Goal: Use online tool/utility: Utilize a website feature to perform a specific function

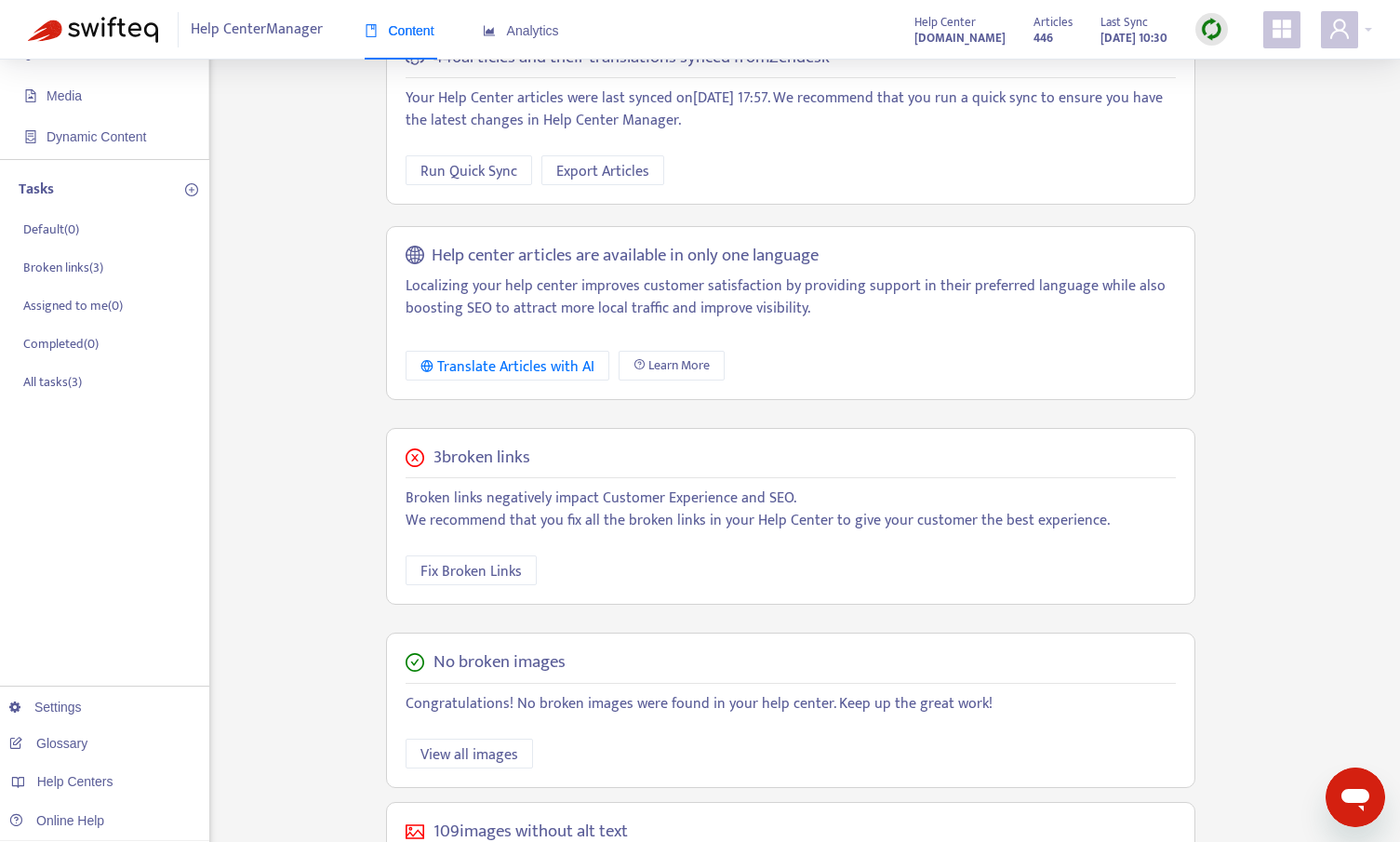
scroll to position [72, 0]
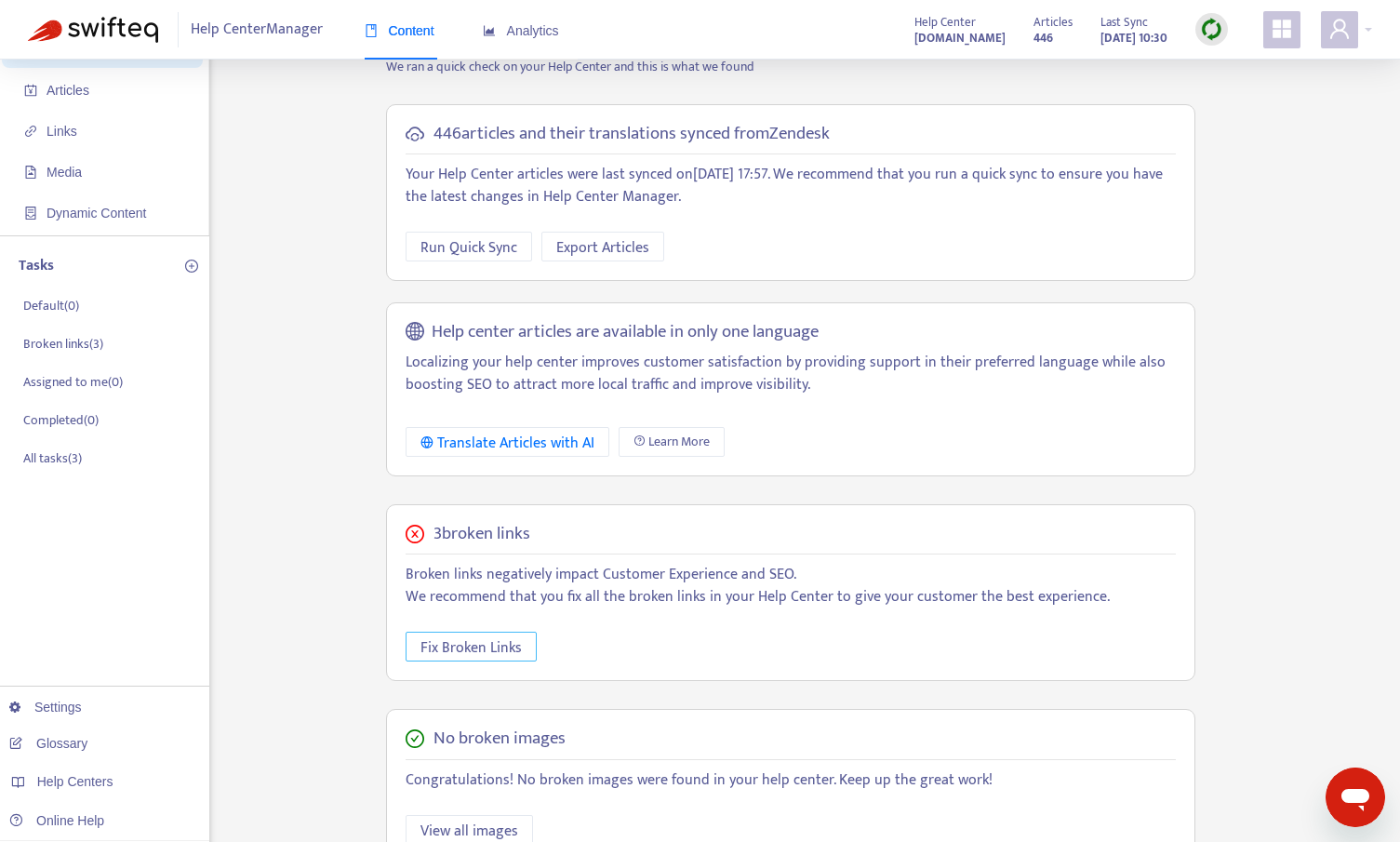
click at [459, 648] on span "Fix Broken Links" at bounding box center [471, 647] width 101 height 23
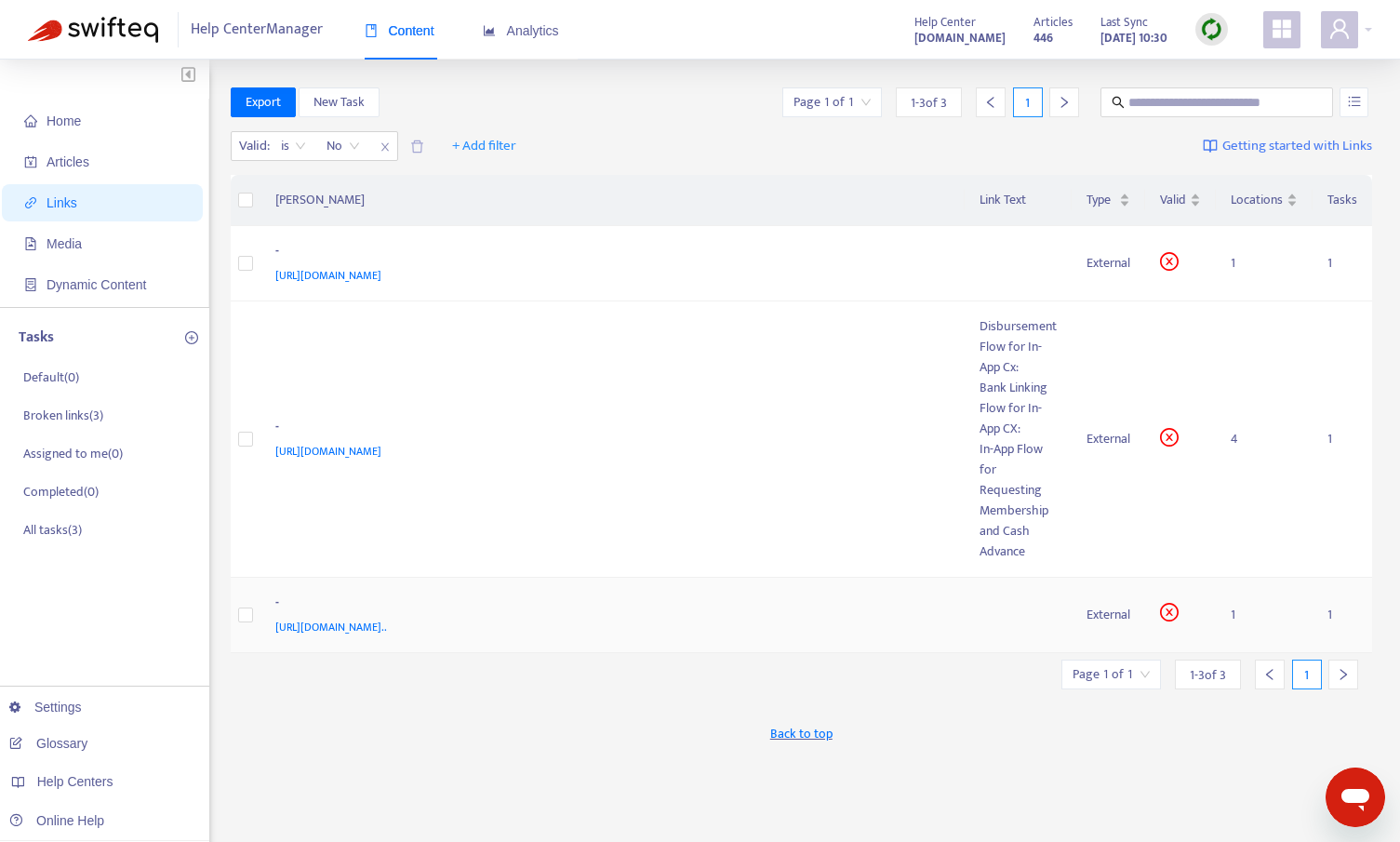
click at [387, 631] on span "[URL][DOMAIN_NAME].." at bounding box center [331, 627] width 112 height 19
click at [987, 615] on td at bounding box center [1019, 615] width 107 height 75
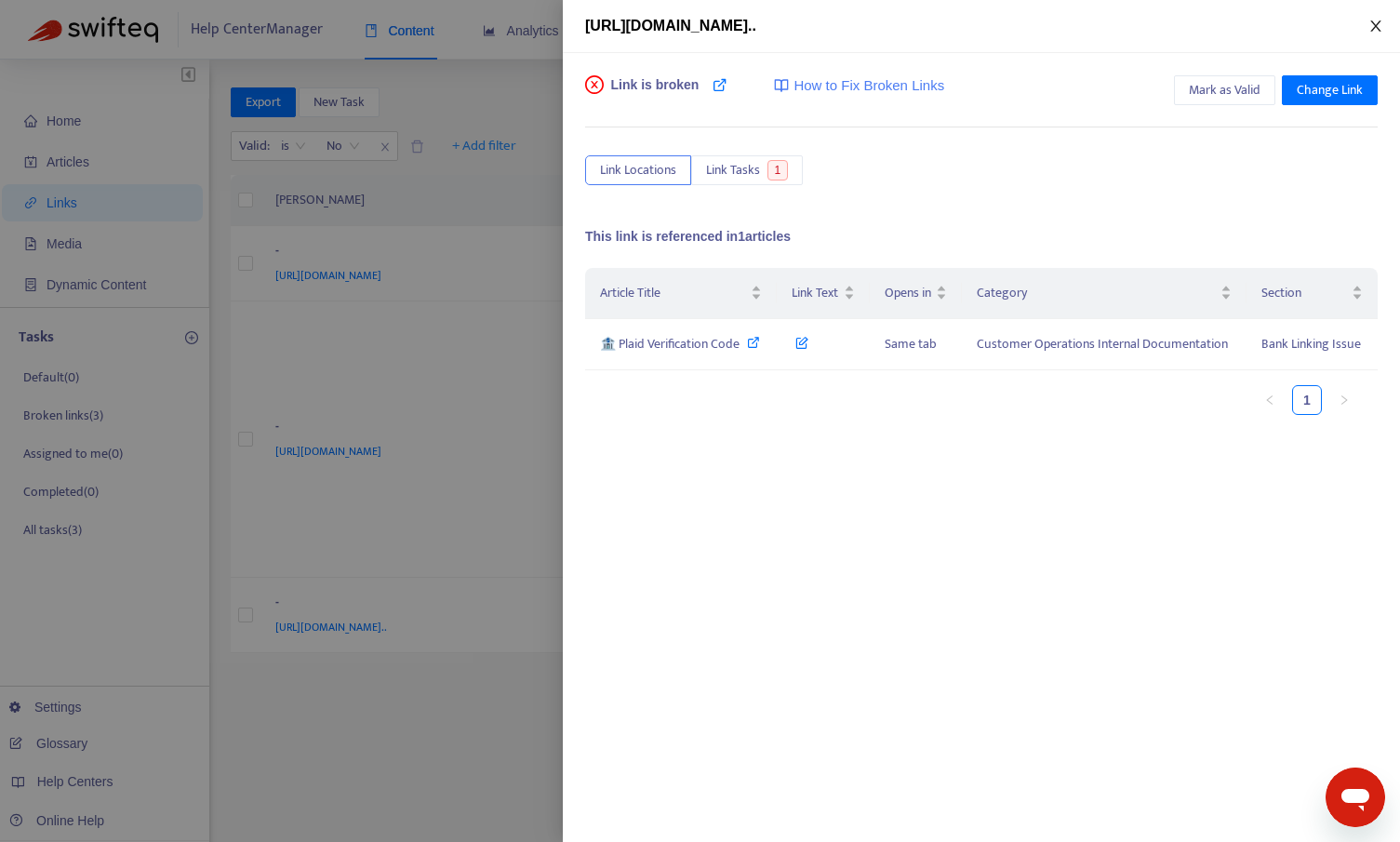
click at [1374, 22] on icon "close" at bounding box center [1376, 27] width 15 height 15
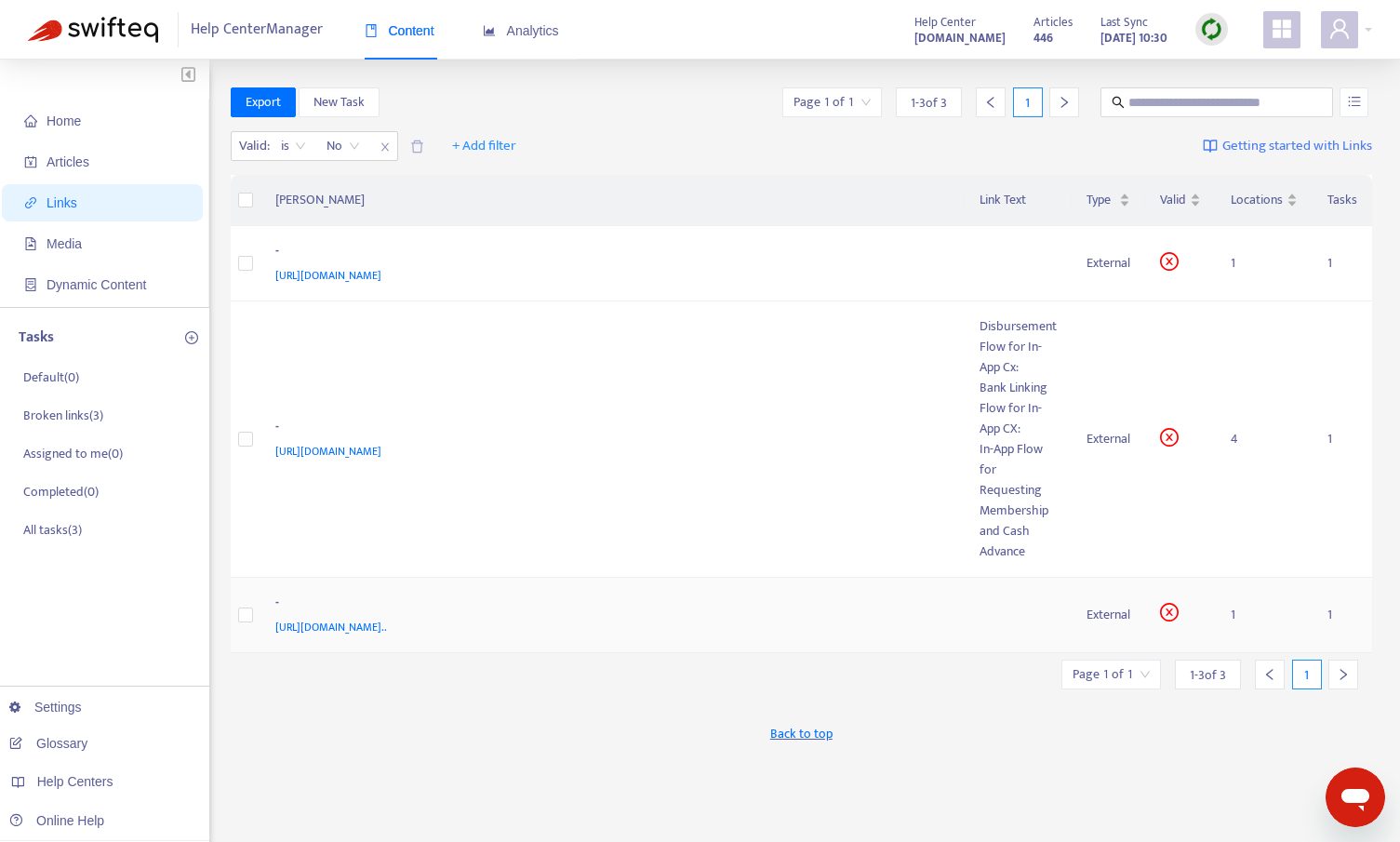
click at [999, 608] on td at bounding box center [1019, 615] width 107 height 75
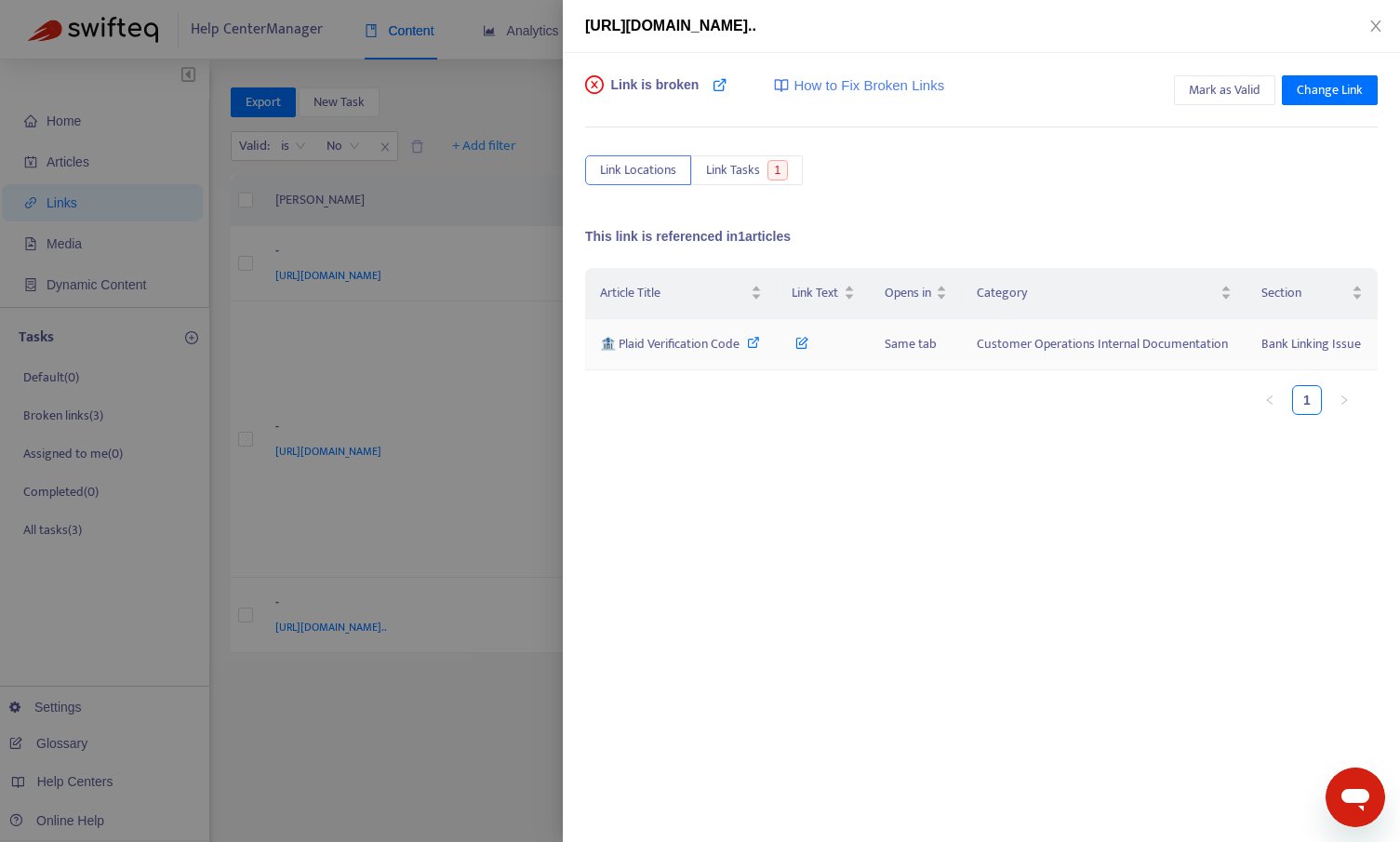
click at [747, 340] on icon at bounding box center [753, 342] width 13 height 13
click at [1379, 24] on icon "close" at bounding box center [1376, 27] width 15 height 15
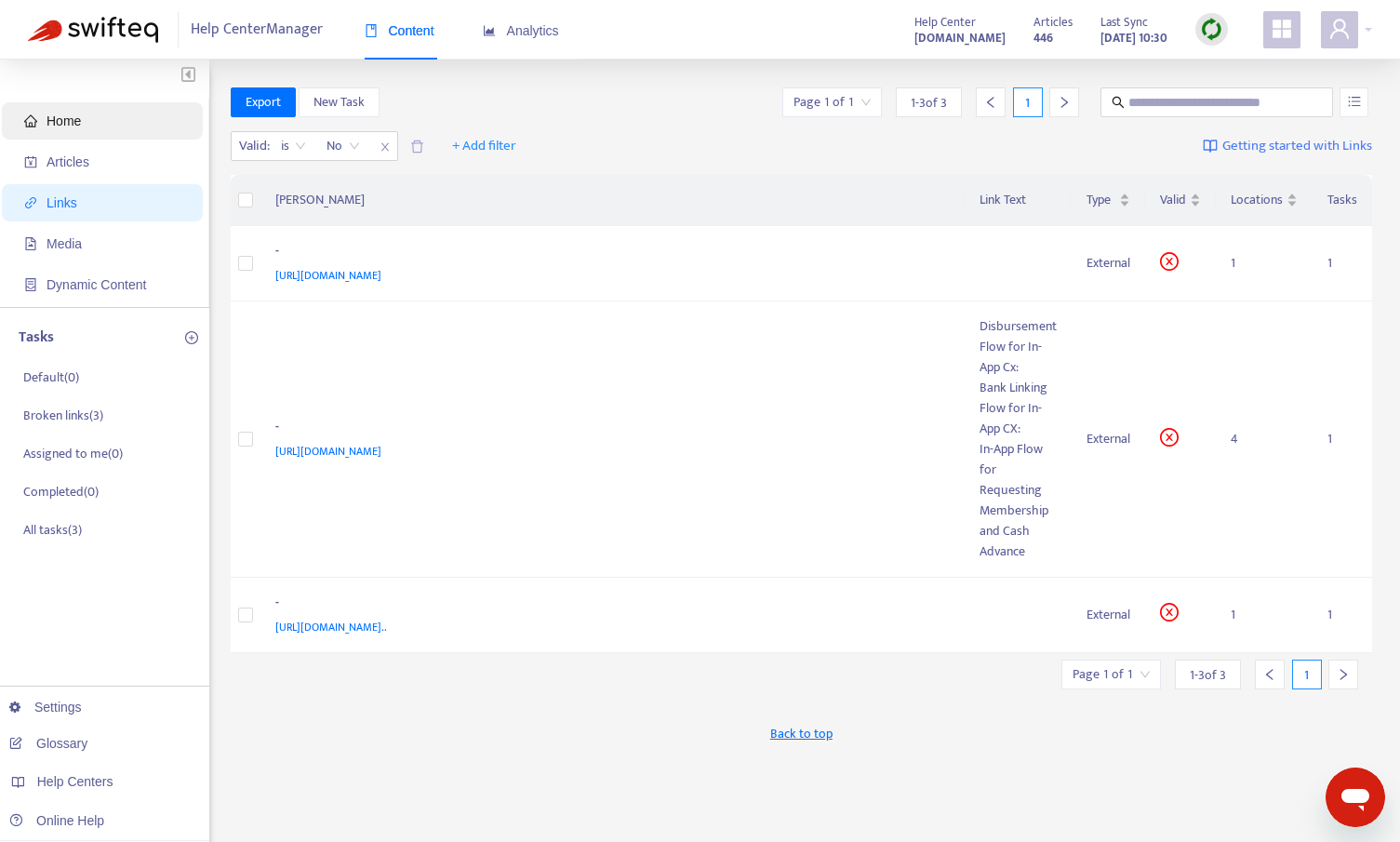
click at [57, 116] on span "Home" at bounding box center [64, 121] width 34 height 15
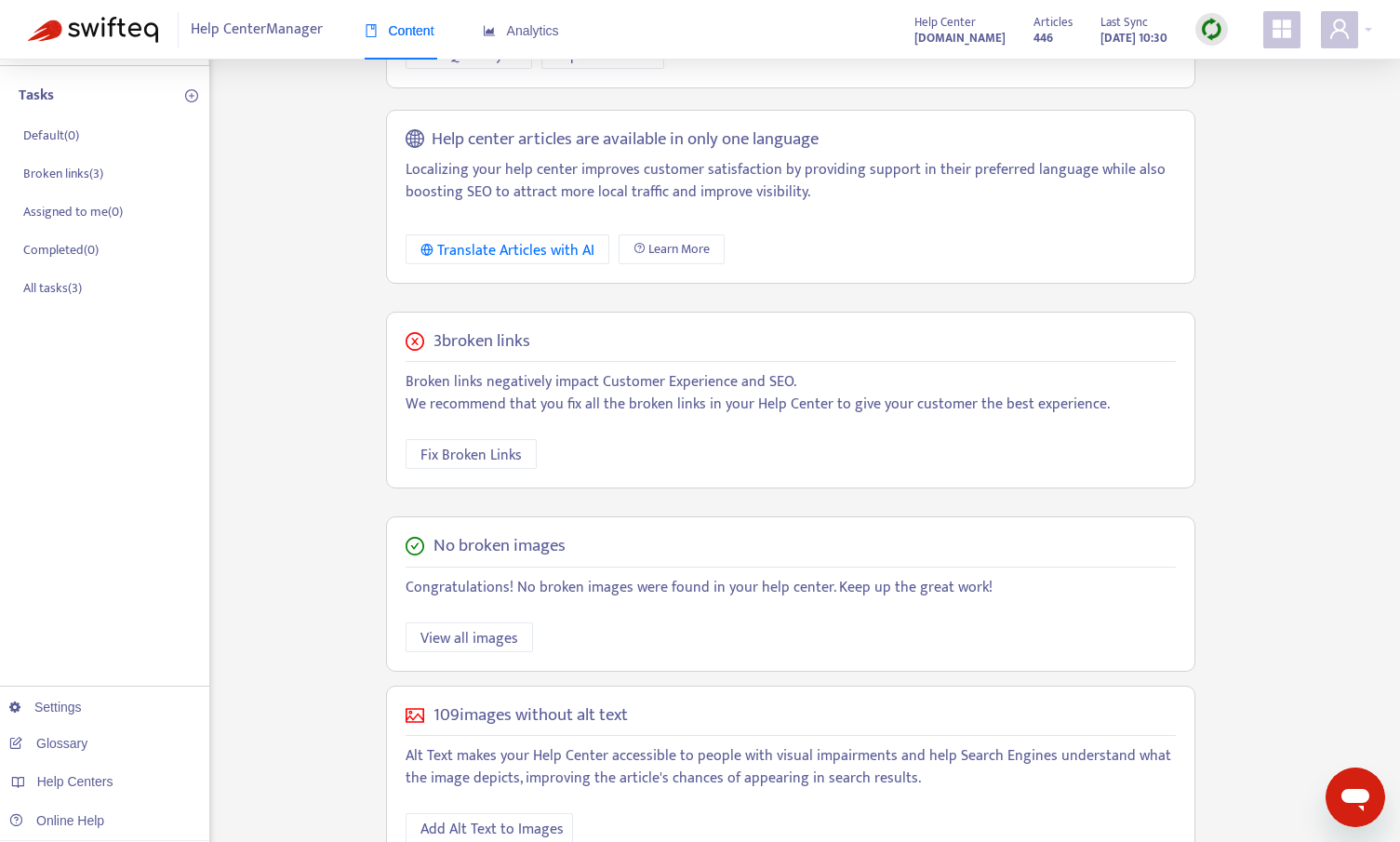
scroll to position [334, 0]
